Goal: Entertainment & Leisure: Consume media (video, audio)

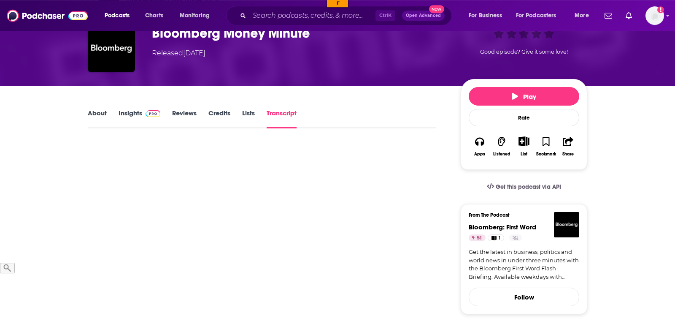
scroll to position [43, 0]
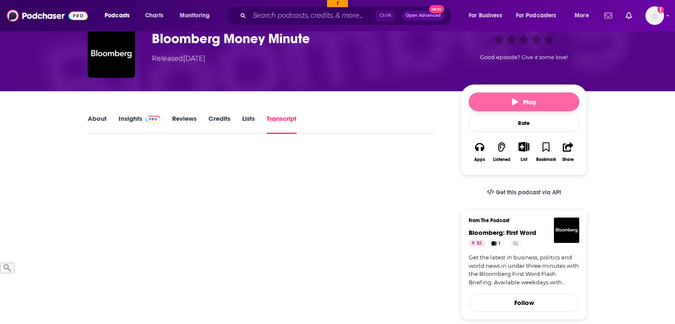
click at [529, 99] on span "Play" at bounding box center [524, 102] width 24 height 8
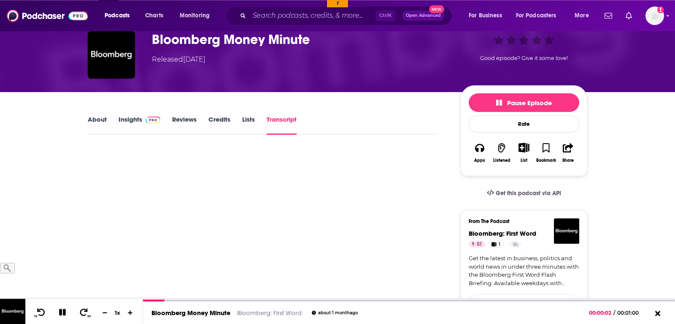
scroll to position [0, 0]
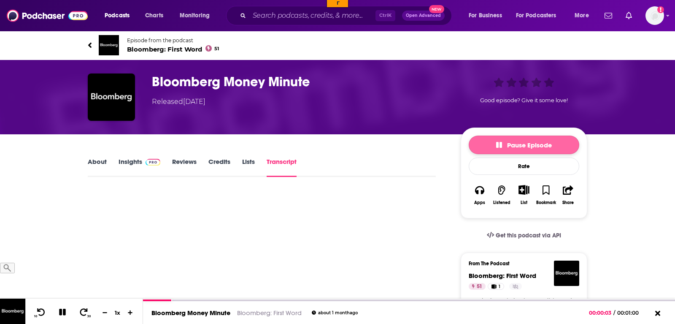
click at [511, 148] on span "Pause Episode" at bounding box center [524, 145] width 56 height 8
click at [534, 147] on span "Play" at bounding box center [524, 145] width 24 height 8
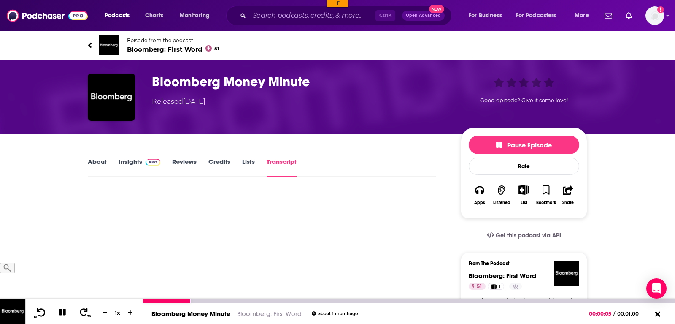
click at [38, 314] on icon at bounding box center [41, 311] width 11 height 8
click at [42, 312] on icon at bounding box center [41, 311] width 11 height 8
click at [43, 310] on icon at bounding box center [41, 311] width 8 height 8
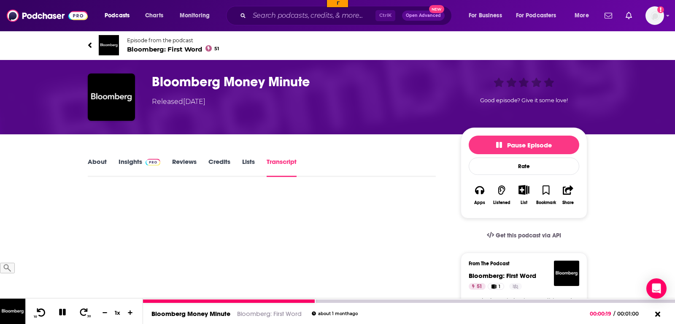
click at [39, 310] on icon at bounding box center [41, 311] width 8 height 8
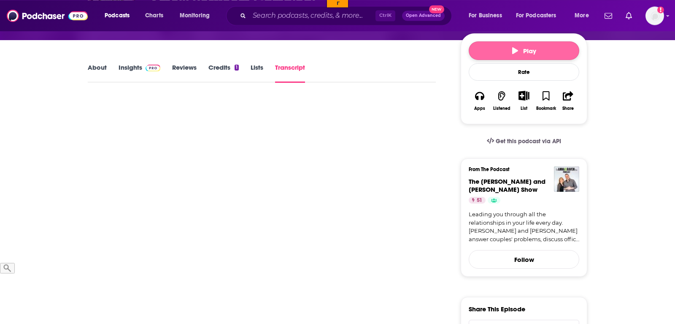
scroll to position [43, 0]
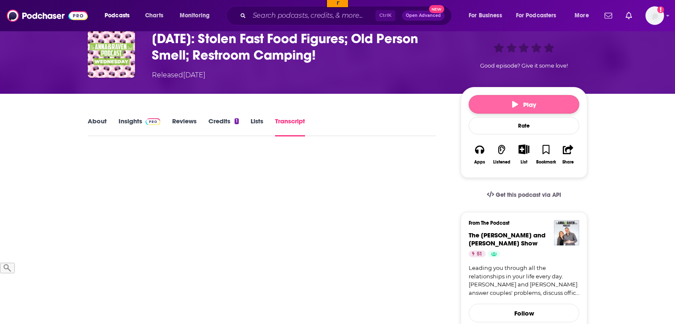
click at [533, 108] on button "Play" at bounding box center [524, 104] width 111 height 19
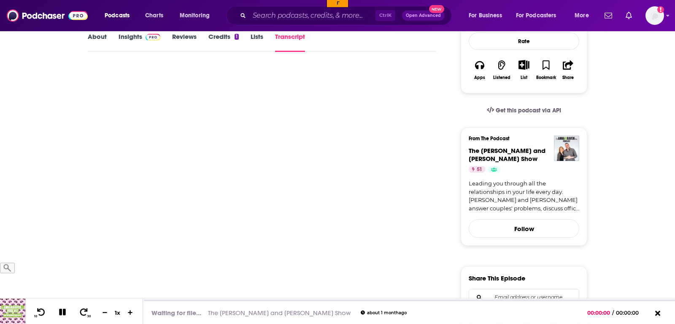
scroll to position [129, 0]
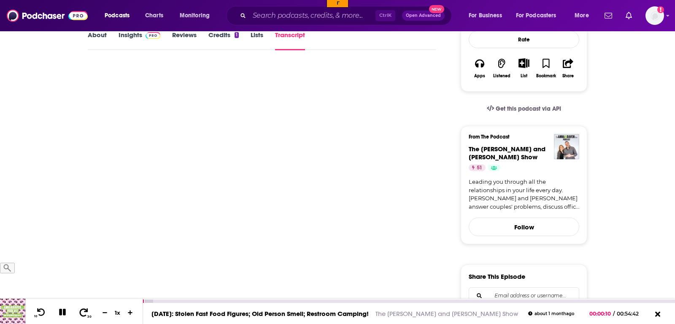
click at [80, 315] on icon at bounding box center [84, 311] width 8 height 8
click at [80, 313] on icon at bounding box center [83, 311] width 11 height 8
click at [83, 313] on icon at bounding box center [83, 311] width 11 height 8
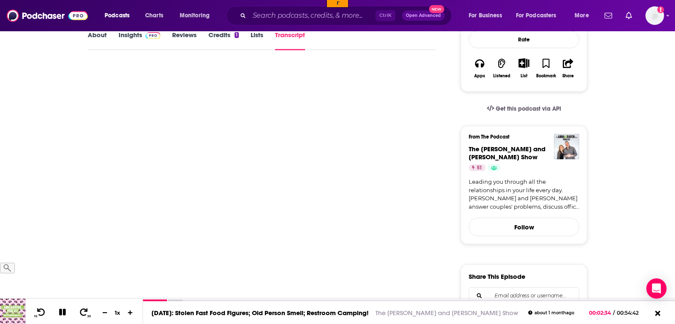
click at [80, 310] on icon at bounding box center [83, 311] width 11 height 8
click at [80, 312] on icon at bounding box center [83, 311] width 11 height 8
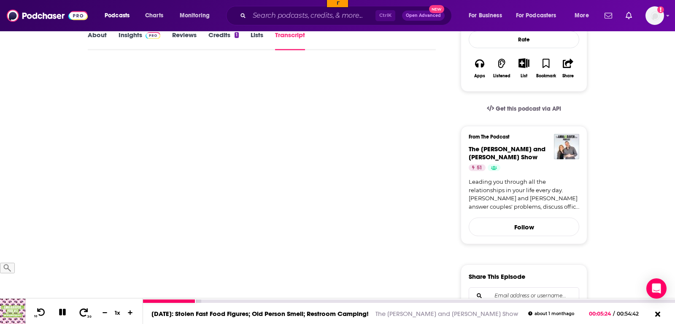
click at [80, 310] on icon at bounding box center [83, 311] width 11 height 8
click at [81, 315] on icon at bounding box center [83, 311] width 11 height 8
click at [79, 317] on button "30" at bounding box center [84, 312] width 17 height 12
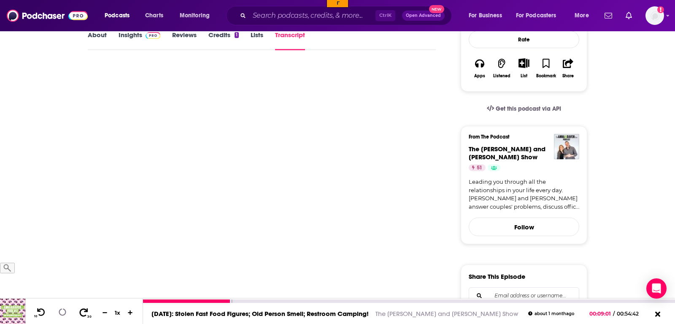
click at [79, 317] on button "30" at bounding box center [84, 312] width 17 height 12
click at [84, 314] on icon at bounding box center [83, 311] width 11 height 8
click at [59, 312] on icon at bounding box center [62, 311] width 7 height 7
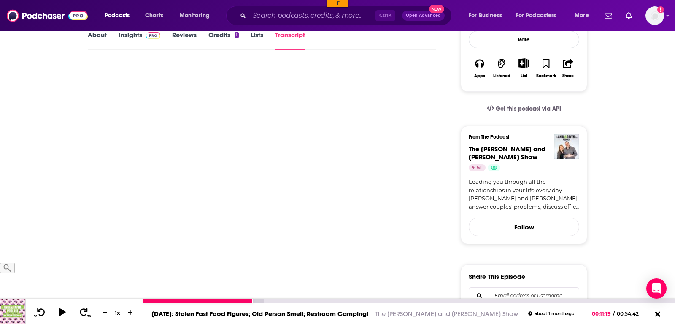
click at [65, 305] on div at bounding box center [66, 311] width 22 height 13
click at [65, 310] on icon at bounding box center [62, 311] width 11 height 8
click at [78, 315] on icon at bounding box center [83, 311] width 11 height 8
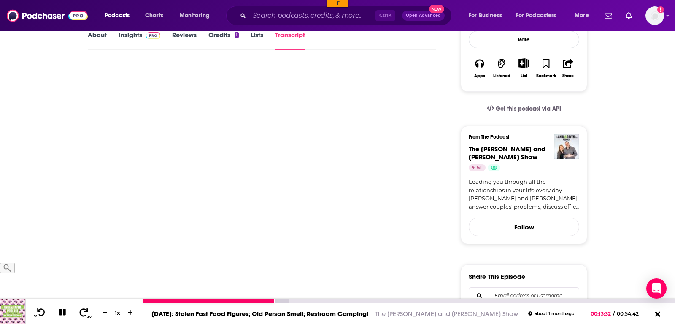
click at [79, 310] on icon at bounding box center [83, 311] width 11 height 8
click at [81, 315] on icon at bounding box center [84, 311] width 8 height 8
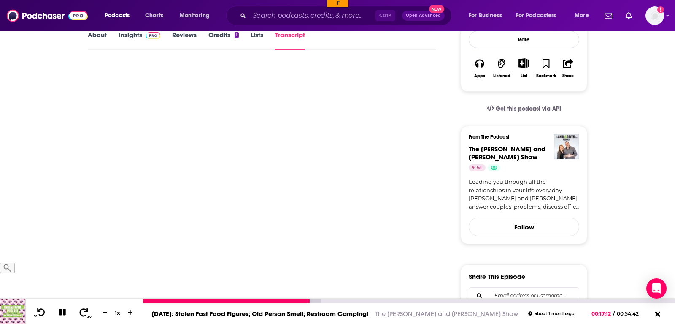
click at [86, 312] on button "30" at bounding box center [84, 312] width 17 height 12
click at [79, 311] on icon at bounding box center [83, 311] width 11 height 8
click at [80, 311] on icon at bounding box center [83, 311] width 11 height 8
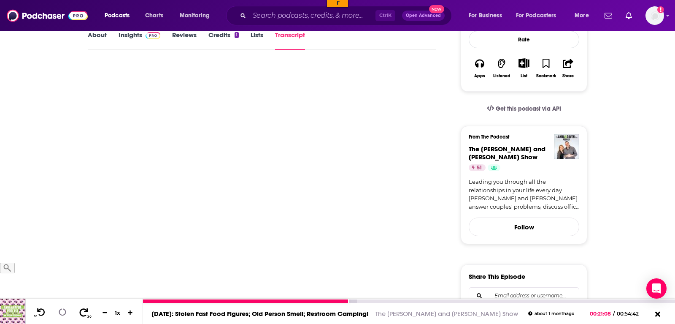
click at [80, 311] on icon at bounding box center [83, 311] width 11 height 8
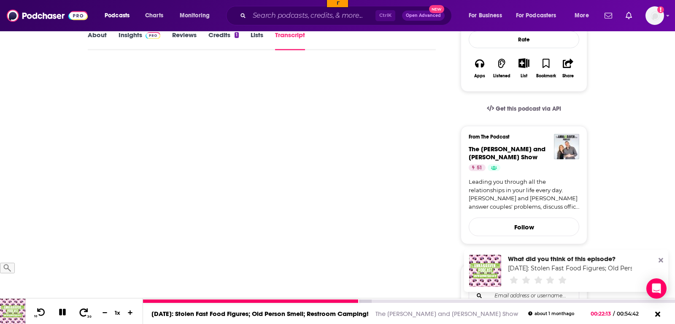
click at [80, 311] on icon at bounding box center [83, 311] width 11 height 8
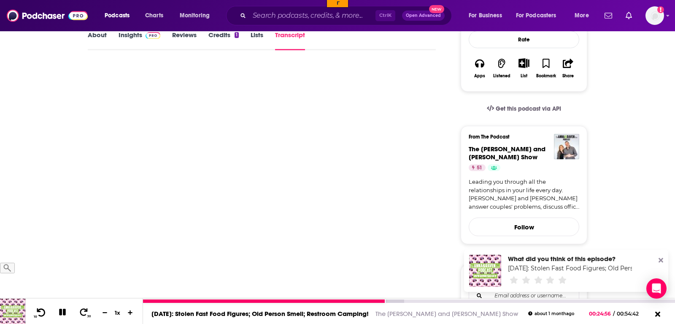
click at [44, 311] on icon at bounding box center [41, 311] width 8 height 8
click at [44, 313] on icon at bounding box center [41, 311] width 8 height 8
click at [42, 313] on icon at bounding box center [41, 311] width 11 height 8
click at [61, 312] on icon at bounding box center [63, 311] width 12 height 11
click at [59, 314] on icon at bounding box center [62, 311] width 7 height 8
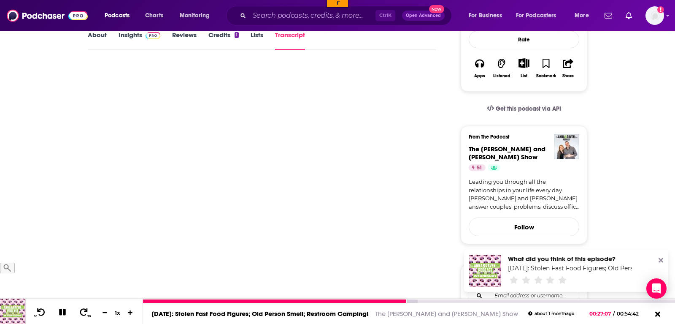
click at [61, 313] on icon at bounding box center [63, 312] width 10 height 8
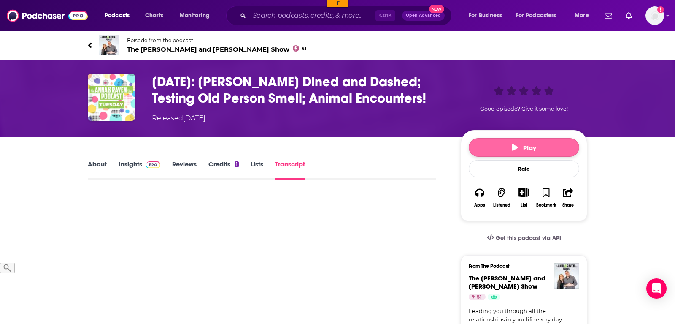
click at [520, 151] on span "Play" at bounding box center [524, 147] width 24 height 8
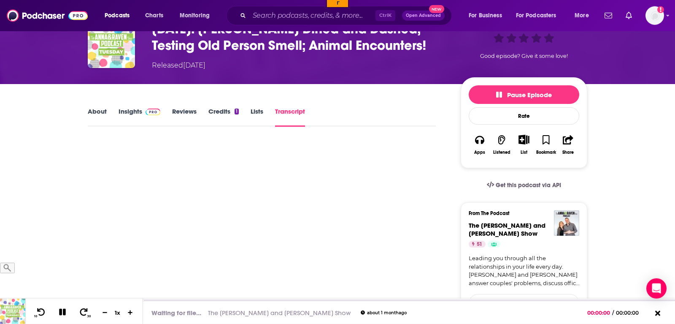
scroll to position [86, 0]
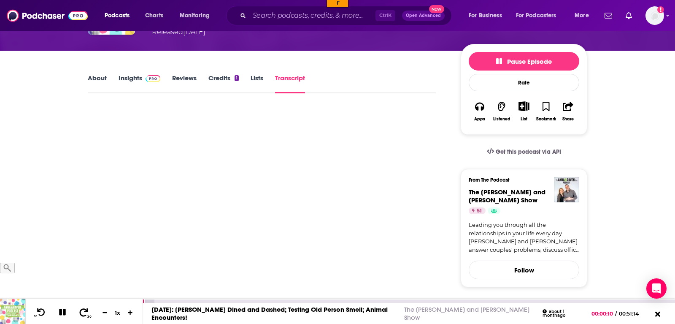
click at [78, 312] on icon at bounding box center [83, 311] width 11 height 8
click at [82, 313] on icon at bounding box center [83, 311] width 11 height 8
click at [86, 310] on button "30" at bounding box center [84, 312] width 17 height 12
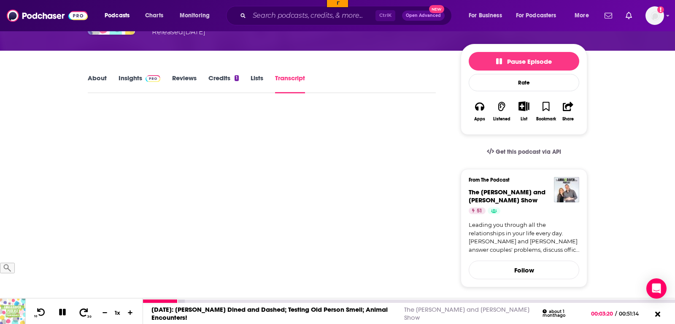
click at [80, 308] on icon at bounding box center [83, 311] width 11 height 8
click at [84, 313] on icon at bounding box center [83, 311] width 11 height 8
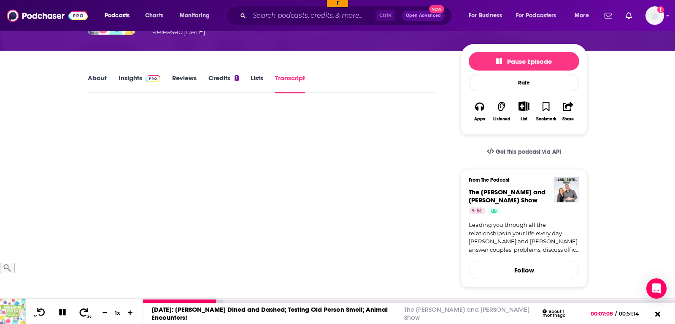
click at [84, 313] on icon at bounding box center [83, 311] width 11 height 8
click at [81, 313] on icon at bounding box center [83, 311] width 11 height 8
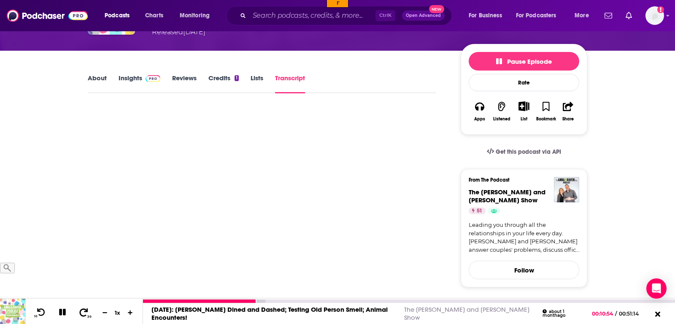
click at [79, 313] on icon at bounding box center [83, 311] width 11 height 8
click at [81, 312] on icon at bounding box center [83, 311] width 11 height 8
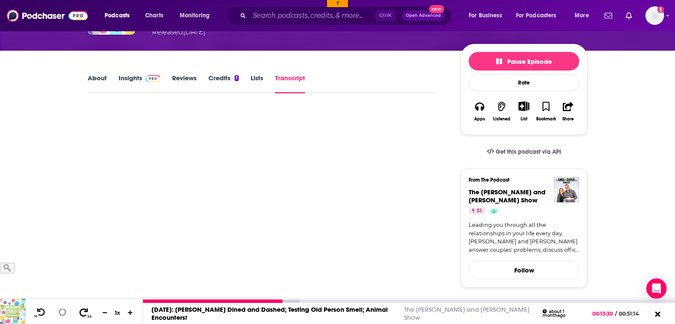
click at [81, 312] on icon at bounding box center [83, 311] width 11 height 8
click at [82, 313] on icon at bounding box center [83, 311] width 11 height 8
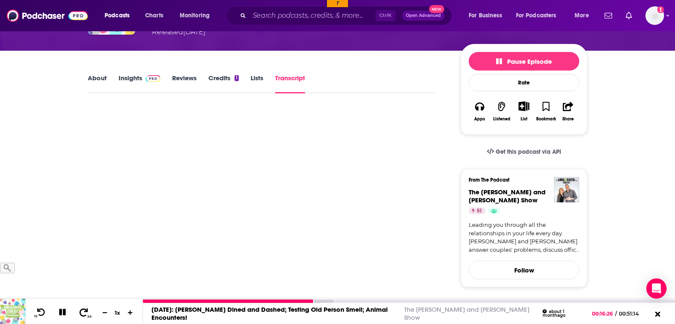
click at [82, 312] on icon at bounding box center [83, 311] width 11 height 8
click at [80, 312] on icon at bounding box center [83, 311] width 11 height 8
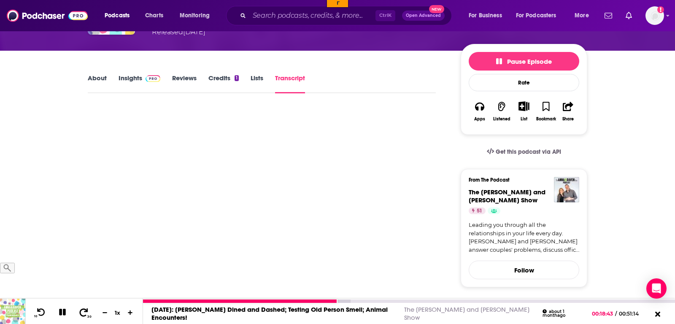
click at [80, 312] on icon at bounding box center [83, 311] width 11 height 8
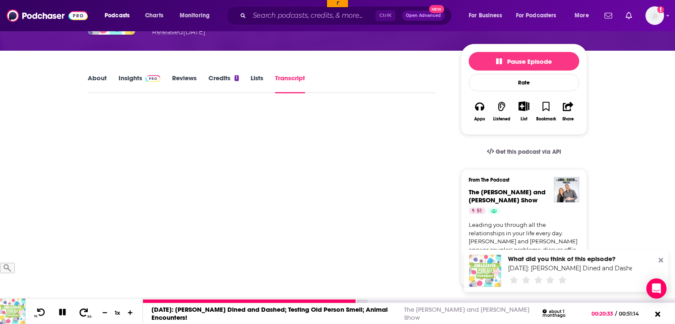
click at [81, 311] on icon at bounding box center [84, 311] width 8 height 8
click at [79, 311] on icon at bounding box center [83, 311] width 11 height 8
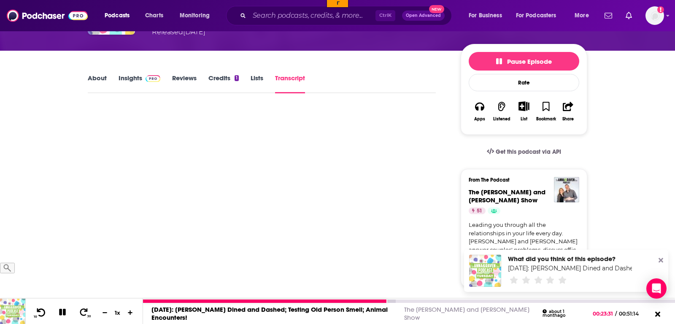
click at [42, 310] on icon at bounding box center [41, 311] width 11 height 8
click at [46, 309] on button "10" at bounding box center [40, 312] width 17 height 12
click at [42, 313] on icon at bounding box center [41, 311] width 11 height 8
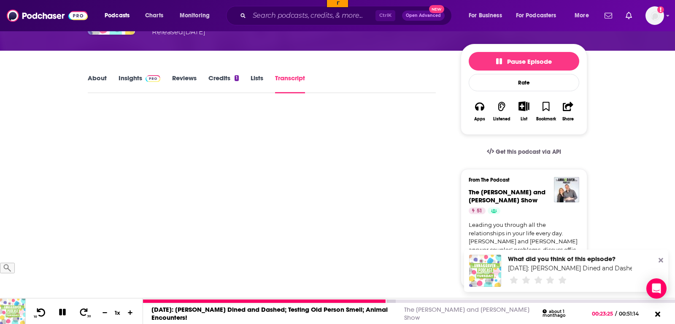
click at [38, 312] on icon at bounding box center [41, 311] width 11 height 8
click at [37, 315] on icon at bounding box center [41, 311] width 11 height 8
click at [40, 308] on icon at bounding box center [41, 311] width 11 height 8
click at [42, 313] on icon at bounding box center [41, 311] width 11 height 8
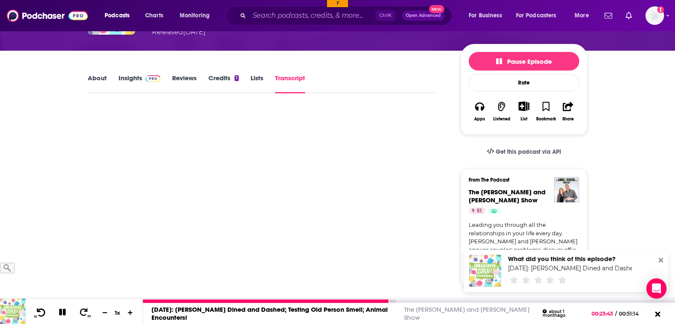
click at [41, 309] on icon at bounding box center [41, 311] width 8 height 8
click at [38, 310] on icon at bounding box center [41, 311] width 8 height 8
